Goal: Transaction & Acquisition: Purchase product/service

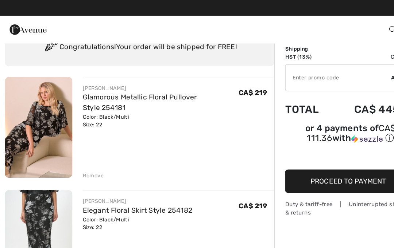
scroll to position [31, 0]
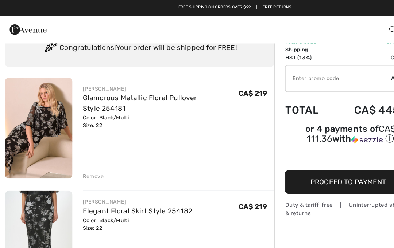
click at [132, 179] on link "Elegant Floral Skirt Style 254182" at bounding box center [116, 176] width 92 height 7
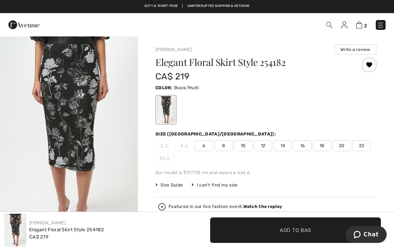
click at [343, 145] on span "20" at bounding box center [342, 145] width 18 height 11
click at [250, 226] on span "✔ Added to Bag Add to Bag" at bounding box center [295, 231] width 171 height 26
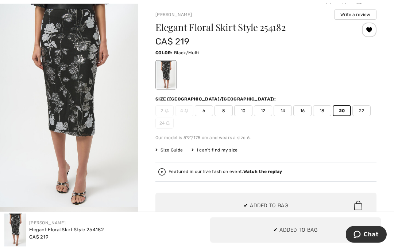
scroll to position [58, 0]
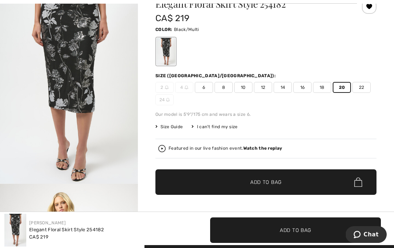
click at [179, 129] on span "Size Guide" at bounding box center [168, 127] width 27 height 7
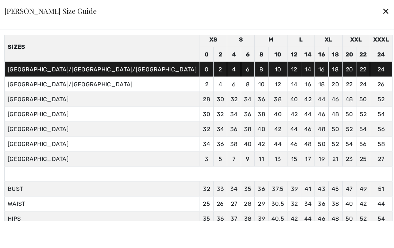
scroll to position [31, 0]
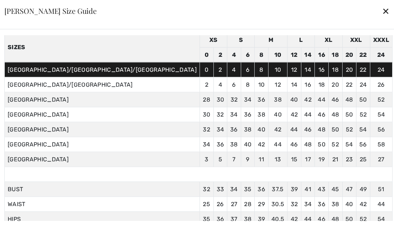
click at [382, 19] on div "✕" at bounding box center [386, 10] width 8 height 15
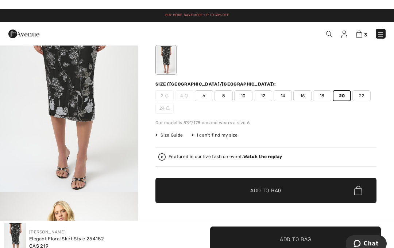
scroll to position [0, 0]
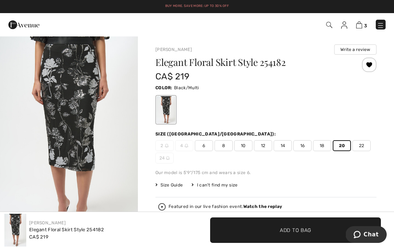
click at [243, 166] on div "Elegant Floral Skirt Style 254182 CA$ 219 Color: Black/Multi Size (CA/US): 2 4 …" at bounding box center [265, 181] width 221 height 246
click at [359, 146] on span "22" at bounding box center [361, 145] width 18 height 11
click at [251, 231] on span "✔ Added to Bag Add to Bag" at bounding box center [295, 231] width 171 height 26
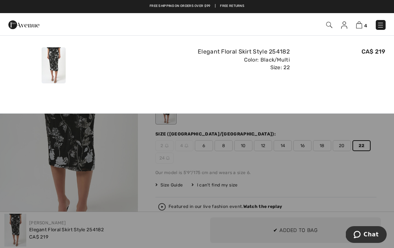
click at [360, 27] on img at bounding box center [359, 25] width 6 height 7
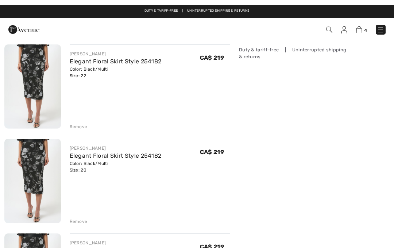
scroll to position [135, 0]
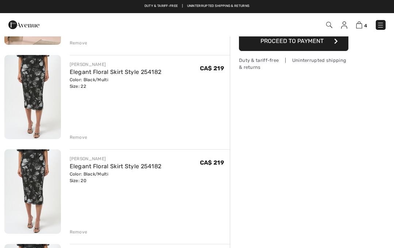
click at [78, 232] on div "Remove" at bounding box center [79, 232] width 18 height 7
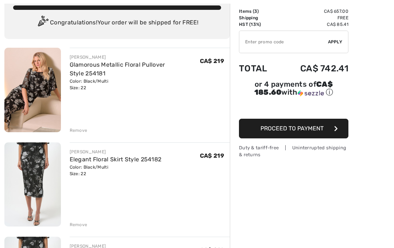
scroll to position [95, 0]
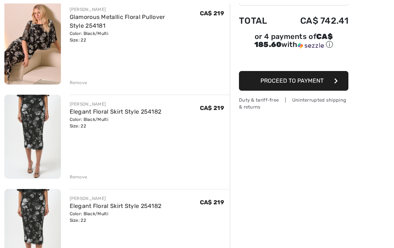
click at [77, 181] on div "JOSEPH RIBKOFF Glamorous Metallic Floral Pullover Style 254181 Color: Black/Mul…" at bounding box center [116, 234] width 225 height 469
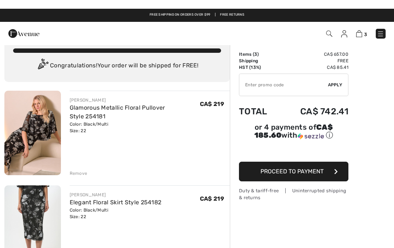
scroll to position [0, 0]
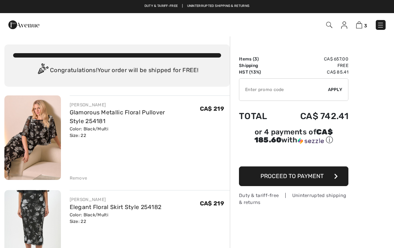
click at [251, 84] on input "TEXT" at bounding box center [283, 90] width 89 height 22
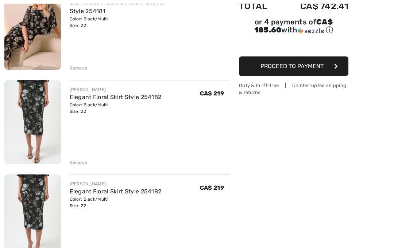
scroll to position [142, 0]
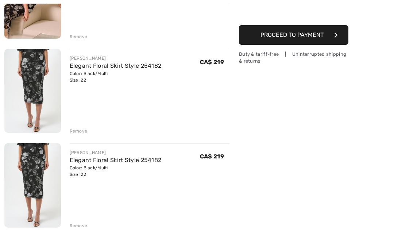
click at [78, 228] on div "Remove" at bounding box center [79, 226] width 18 height 7
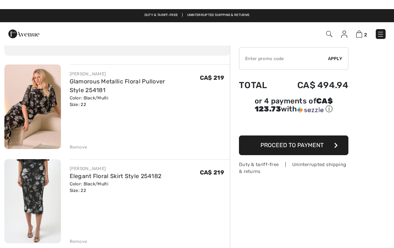
scroll to position [0, 0]
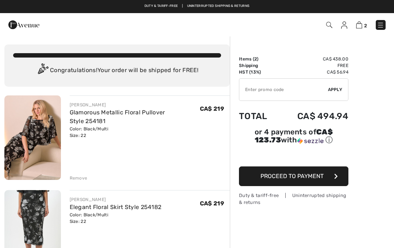
click at [324, 26] on span "2" at bounding box center [278, 25] width 216 height 10
click at [23, 28] on img at bounding box center [23, 25] width 31 height 15
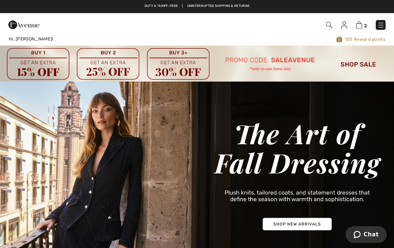
click at [358, 27] on img at bounding box center [359, 25] width 6 height 7
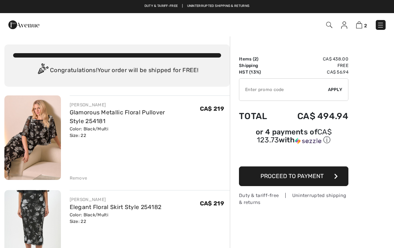
click at [274, 91] on input "TEXT" at bounding box center [283, 90] width 89 height 22
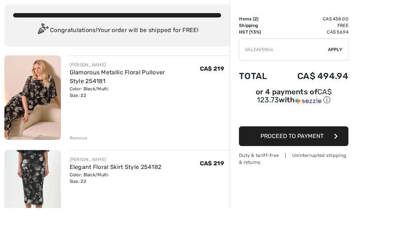
type input "SALEAVENUE"
click at [337, 78] on div "✔ Apply Remove" at bounding box center [293, 89] width 109 height 23
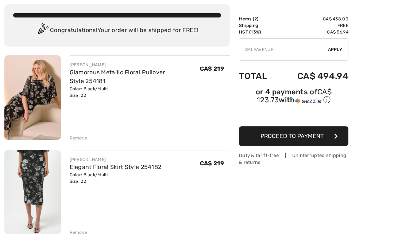
click at [331, 52] on span "Apply" at bounding box center [335, 49] width 15 height 7
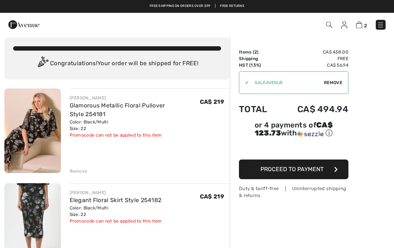
scroll to position [0, 0]
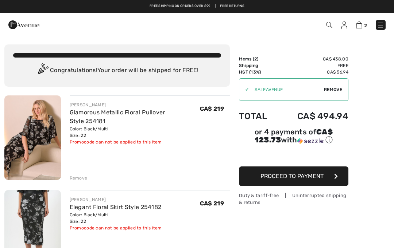
click at [376, 25] on link at bounding box center [381, 25] width 10 height 10
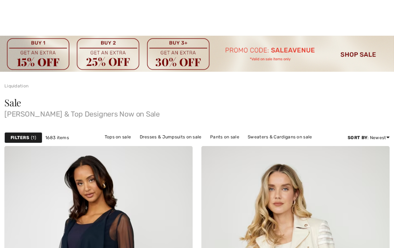
checkbox input "true"
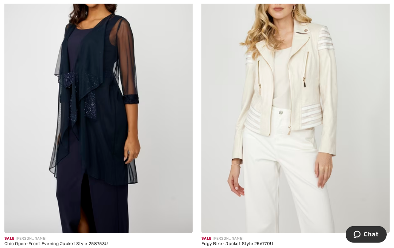
scroll to position [195, 0]
click at [101, 246] on div "Chic Open-Front Evening Jacket Style 258753U" at bounding box center [98, 244] width 188 height 5
click at [43, 194] on img at bounding box center [98, 92] width 188 height 282
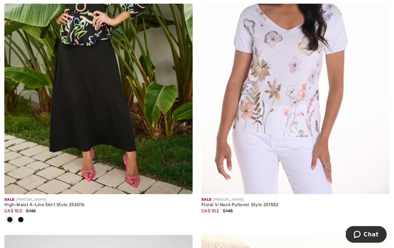
scroll to position [549, 0]
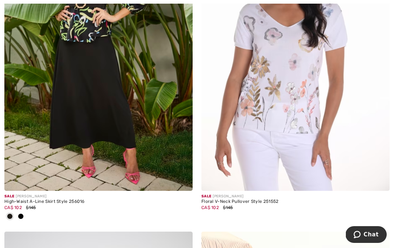
click at [40, 162] on img at bounding box center [98, 50] width 188 height 282
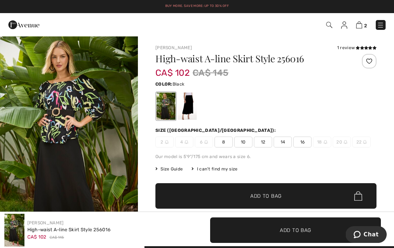
click at [325, 120] on div at bounding box center [265, 106] width 221 height 30
click at [187, 108] on div at bounding box center [187, 106] width 19 height 27
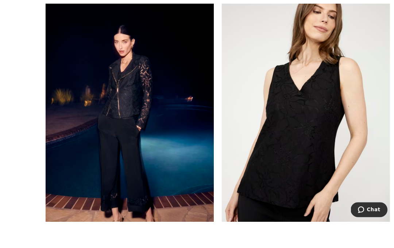
scroll to position [3695, 0]
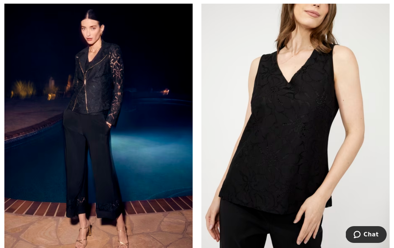
click at [292, 202] on img at bounding box center [295, 113] width 188 height 282
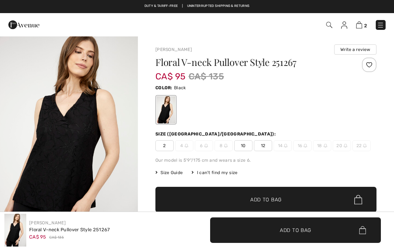
checkbox input "true"
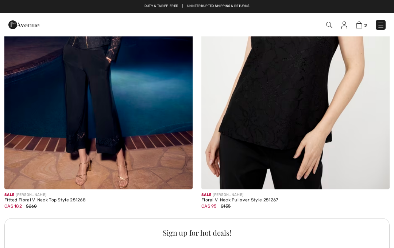
scroll to position [3792, 0]
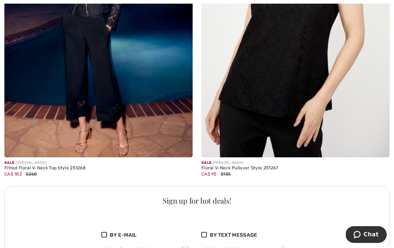
click at [41, 143] on img at bounding box center [98, 16] width 188 height 282
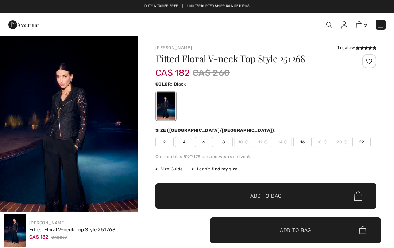
checkbox input "true"
click at [372, 131] on div "Size (CA/US):" at bounding box center [265, 130] width 221 height 7
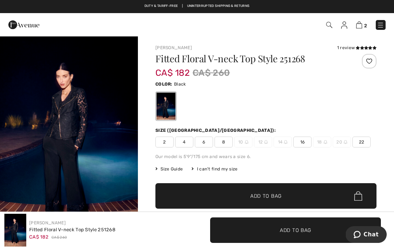
click at [362, 143] on span "22" at bounding box center [361, 142] width 18 height 11
click at [288, 191] on span "✔ Added to Bag Add to Bag" at bounding box center [265, 196] width 221 height 26
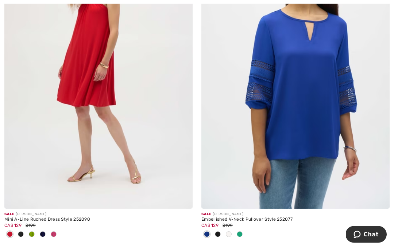
scroll to position [5788, 0]
click at [30, 172] on img at bounding box center [98, 68] width 188 height 282
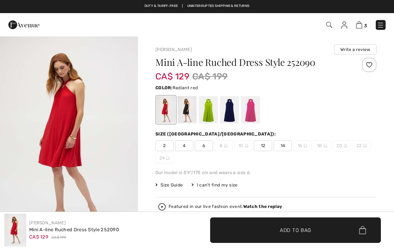
checkbox input "true"
click at [184, 116] on div at bounding box center [187, 109] width 19 height 27
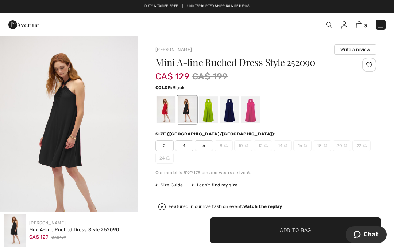
click at [204, 117] on div at bounding box center [208, 109] width 19 height 27
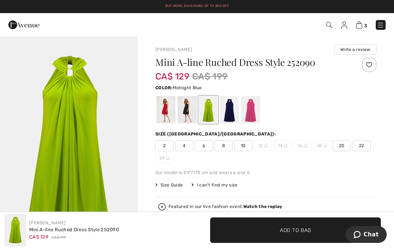
click at [230, 119] on div at bounding box center [229, 109] width 19 height 27
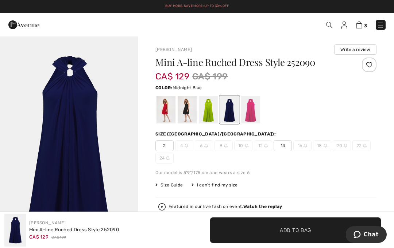
click at [254, 112] on div at bounding box center [250, 109] width 19 height 27
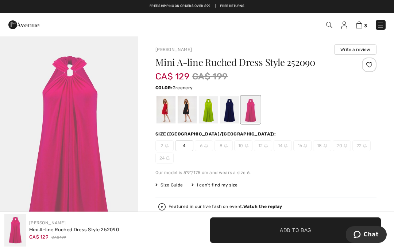
click at [208, 120] on div at bounding box center [208, 109] width 19 height 27
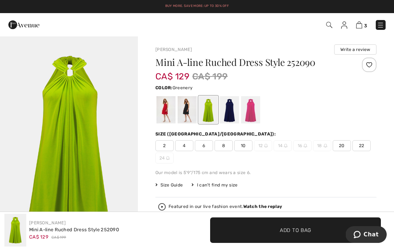
click at [168, 112] on div at bounding box center [165, 109] width 19 height 27
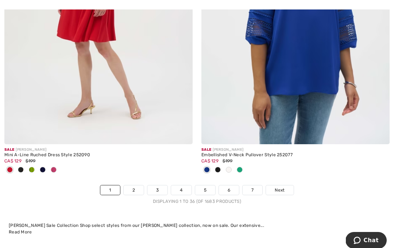
scroll to position [5888, 0]
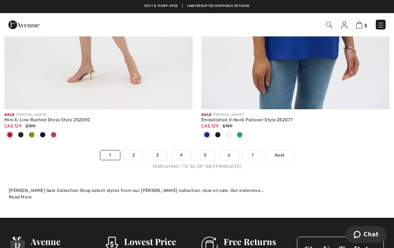
click at [131, 151] on link "2" at bounding box center [134, 155] width 20 height 9
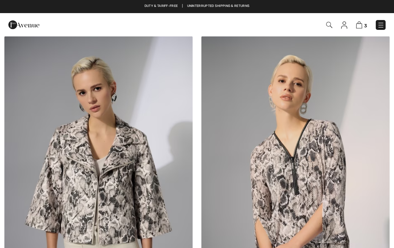
checkbox input "true"
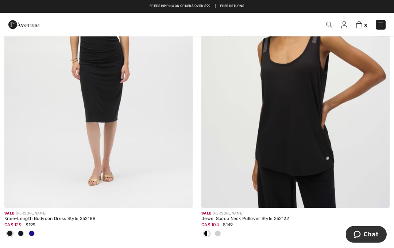
scroll to position [4590, 0]
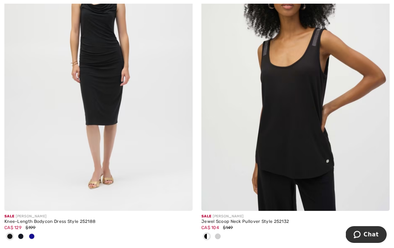
click at [307, 163] on img at bounding box center [295, 70] width 188 height 282
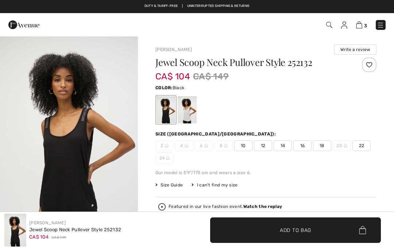
checkbox input "true"
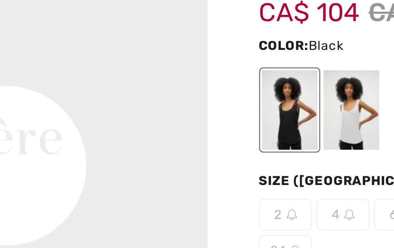
scroll to position [455, 0]
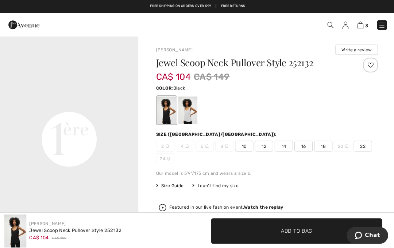
click at [367, 145] on span "22" at bounding box center [361, 145] width 18 height 11
click at [237, 223] on span "✔ Added to Bag Add to Bag" at bounding box center [295, 231] width 171 height 26
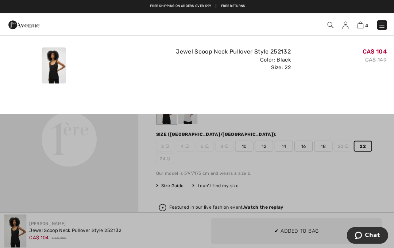
scroll to position [0, 0]
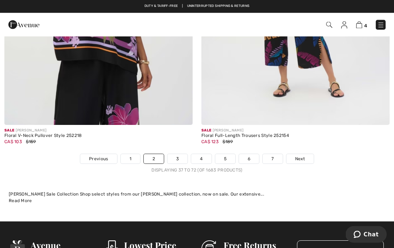
scroll to position [5968, 0]
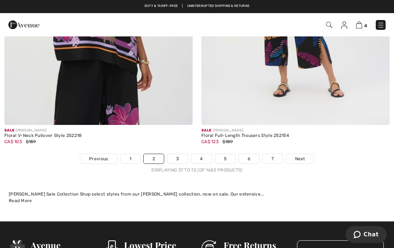
click at [179, 154] on link "3" at bounding box center [177, 158] width 20 height 9
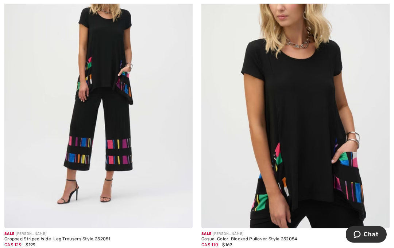
scroll to position [2835, 0]
click at [224, 224] on img at bounding box center [295, 87] width 188 height 282
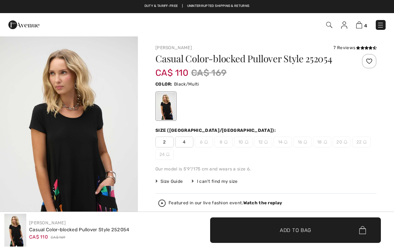
checkbox input "true"
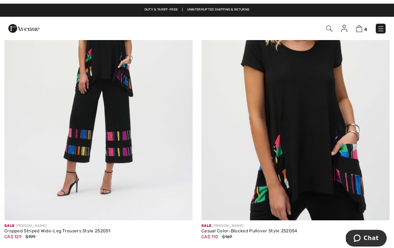
scroll to position [2829, 0]
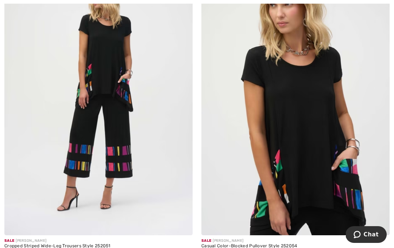
click at [67, 175] on img at bounding box center [98, 94] width 188 height 282
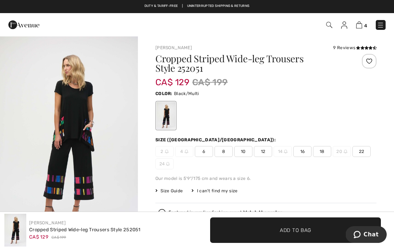
click at [303, 155] on span "16" at bounding box center [302, 151] width 18 height 11
click at [291, 231] on span "Add to Bag" at bounding box center [295, 231] width 31 height 8
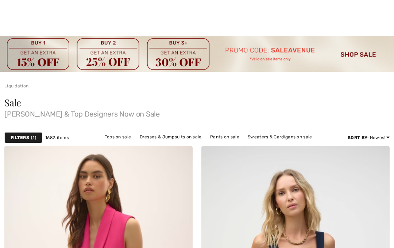
checkbox input "true"
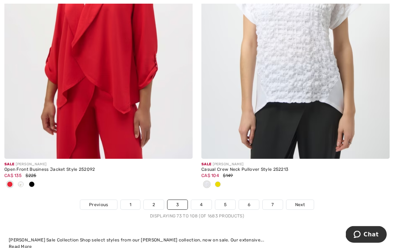
scroll to position [5886, 0]
click at [36, 185] on div at bounding box center [31, 185] width 11 height 12
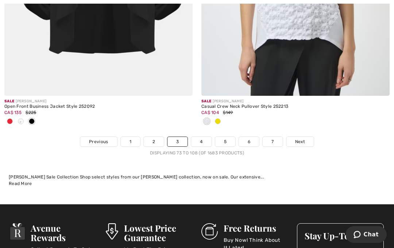
scroll to position [5949, 0]
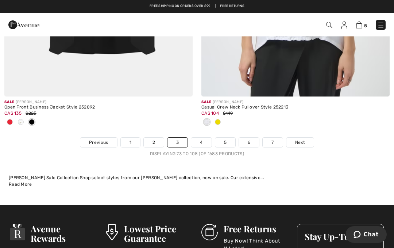
click at [7, 117] on div at bounding box center [9, 123] width 11 height 12
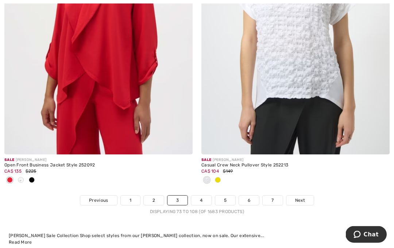
scroll to position [5895, 0]
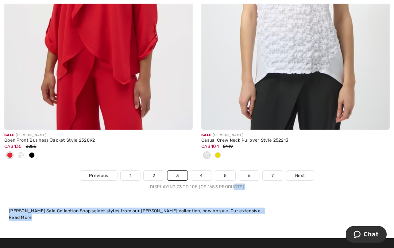
click at [287, 214] on div "Joseph Ribkoff Sale Collection Shop select styles from our Joseph Ribkoff colle…" at bounding box center [197, 214] width 376 height 13
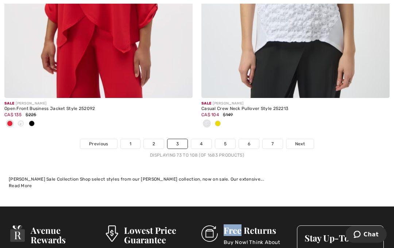
scroll to position [5947, 0]
click at [200, 141] on link "4" at bounding box center [201, 143] width 20 height 9
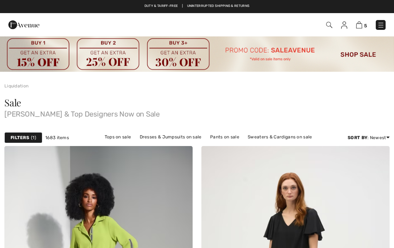
checkbox input "true"
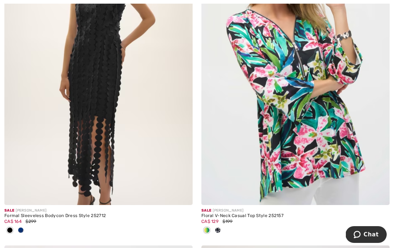
scroll to position [860, 0]
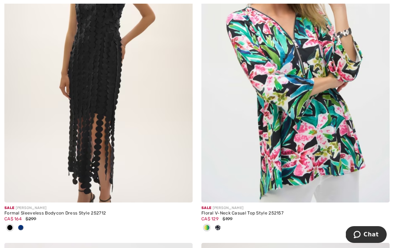
click at [109, 163] on img at bounding box center [98, 61] width 188 height 282
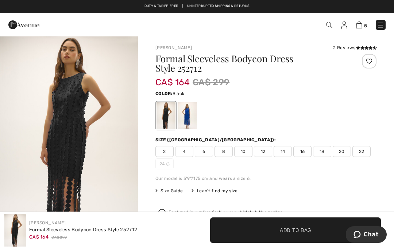
click at [367, 153] on span "22" at bounding box center [361, 151] width 18 height 11
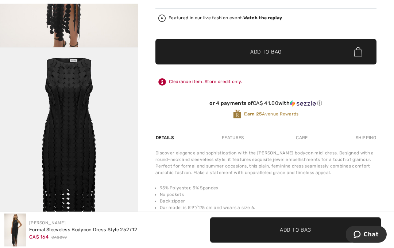
scroll to position [195, 0]
click at [301, 144] on div "Care" at bounding box center [302, 137] width 24 height 13
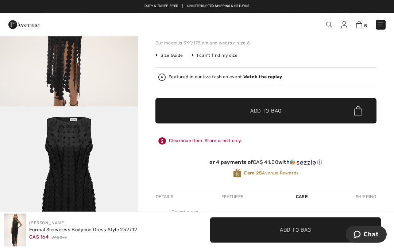
scroll to position [131, 0]
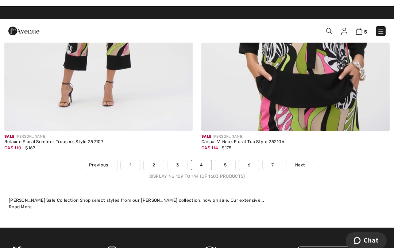
scroll to position [5823, 0]
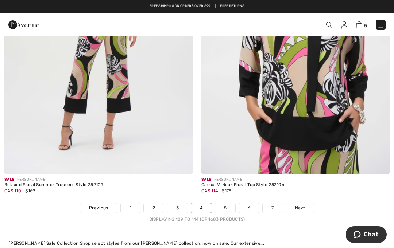
click at [229, 206] on link "5" at bounding box center [225, 208] width 20 height 9
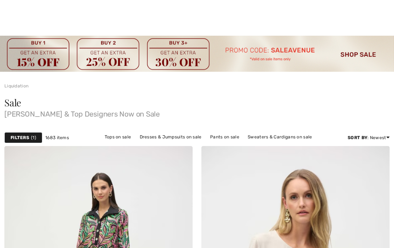
scroll to position [29, 0]
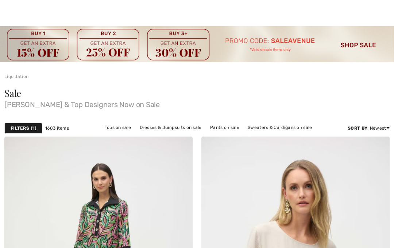
checkbox input "true"
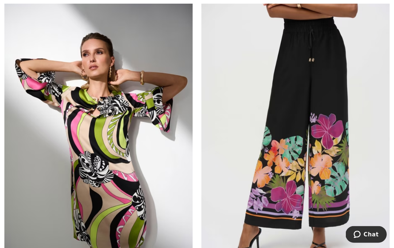
scroll to position [1732, 0]
click at [89, 154] on img at bounding box center [98, 134] width 188 height 282
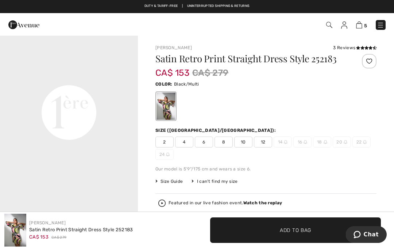
scroll to position [440, 0]
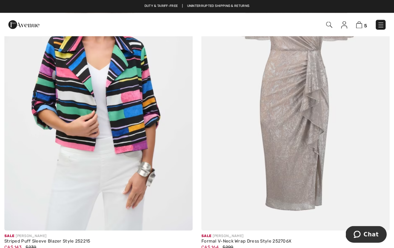
scroll to position [2151, 0]
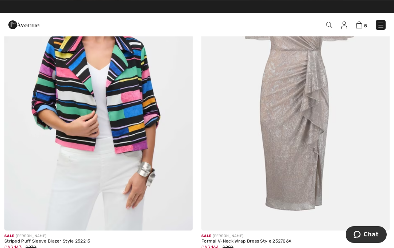
click at [307, 188] on img at bounding box center [295, 90] width 188 height 282
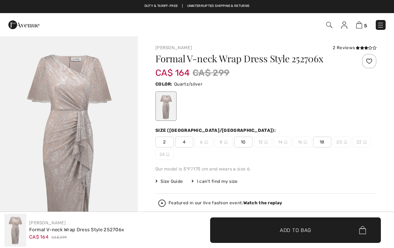
checkbox input "true"
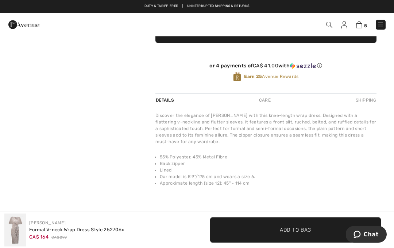
scroll to position [201, 0]
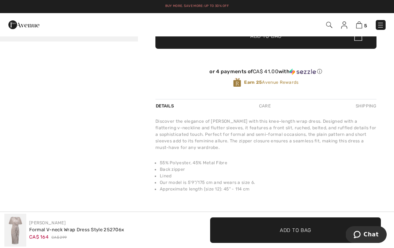
click at [264, 111] on div "Care" at bounding box center [265, 106] width 24 height 13
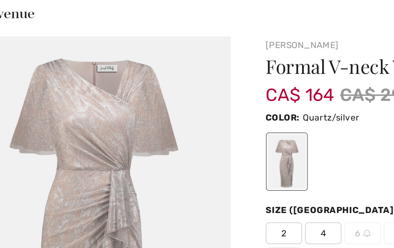
scroll to position [0, 0]
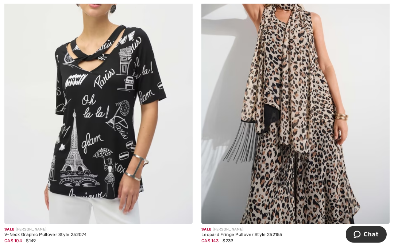
scroll to position [3421, 0]
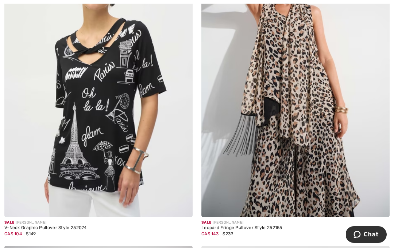
click at [309, 171] on img at bounding box center [295, 76] width 188 height 282
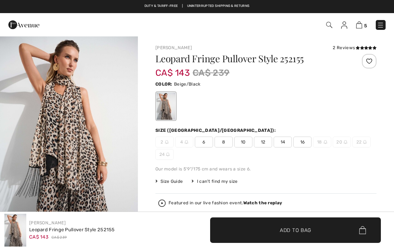
checkbox input "true"
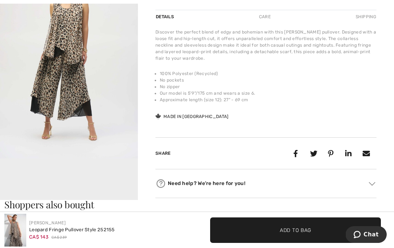
scroll to position [302, 0]
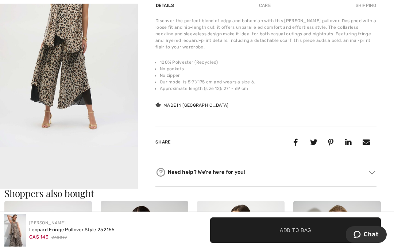
click at [31, 169] on video "Your browser does not support the video tag." at bounding box center [69, 182] width 138 height 69
click at [31, 175] on video "Your browser does not support the video tag." at bounding box center [69, 182] width 138 height 69
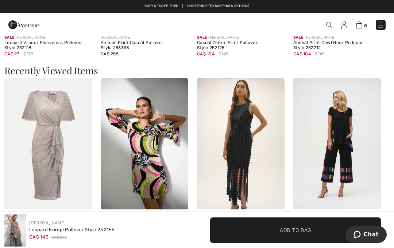
scroll to position [777, 0]
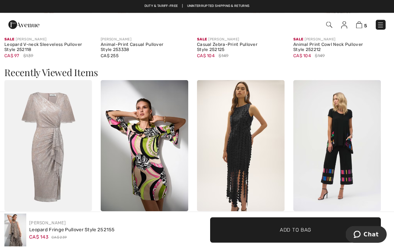
click at [128, 247] on div "Joseph Ribkoff Leopard Fringe Pullover Style 252155 CA$ 143 CA$ 239" at bounding box center [98, 230] width 188 height 33
click at [123, 247] on div "Joseph Ribkoff Leopard Fringe Pullover Style 252155 CA$ 143 CA$ 239" at bounding box center [98, 230] width 188 height 33
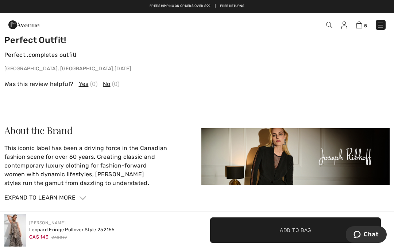
scroll to position [1194, 0]
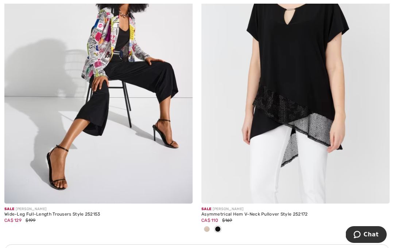
scroll to position [3754, 0]
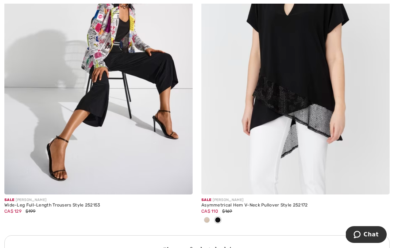
click at [263, 203] on div "Asymmetrical Hem V-Neck Pullover Style 252172" at bounding box center [295, 205] width 188 height 5
click at [292, 153] on img at bounding box center [295, 53] width 188 height 282
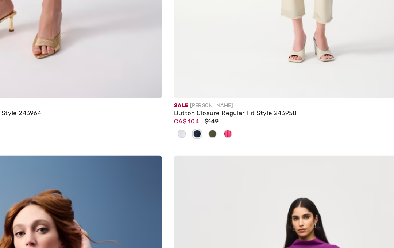
scroll to position [316, 0]
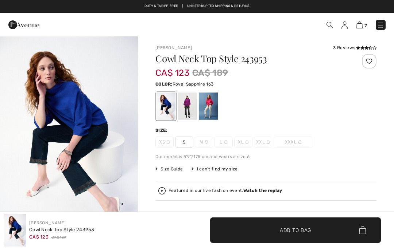
checkbox input "true"
